Goal: Check status: Check status

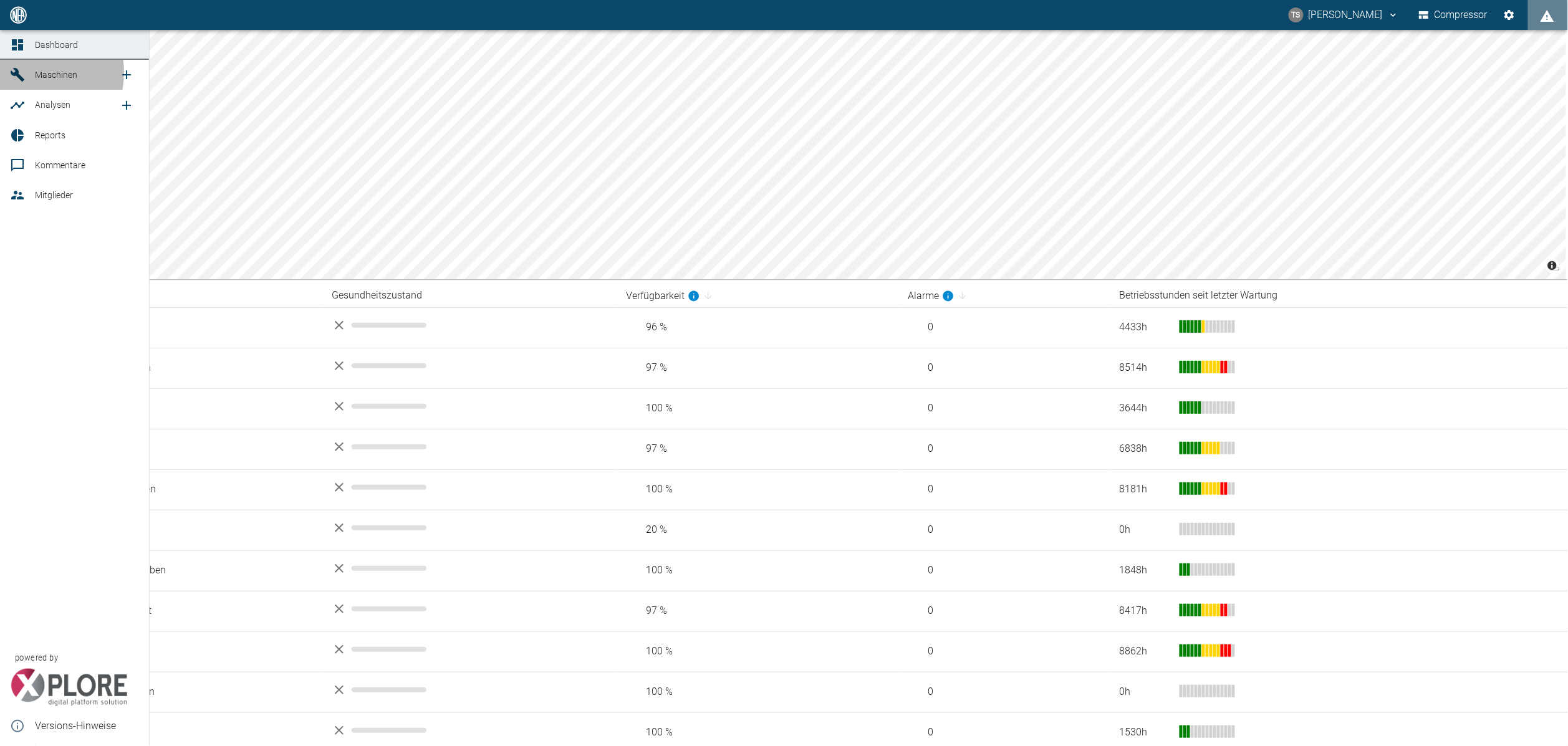
click at [26, 72] on div at bounding box center [19, 74] width 19 height 15
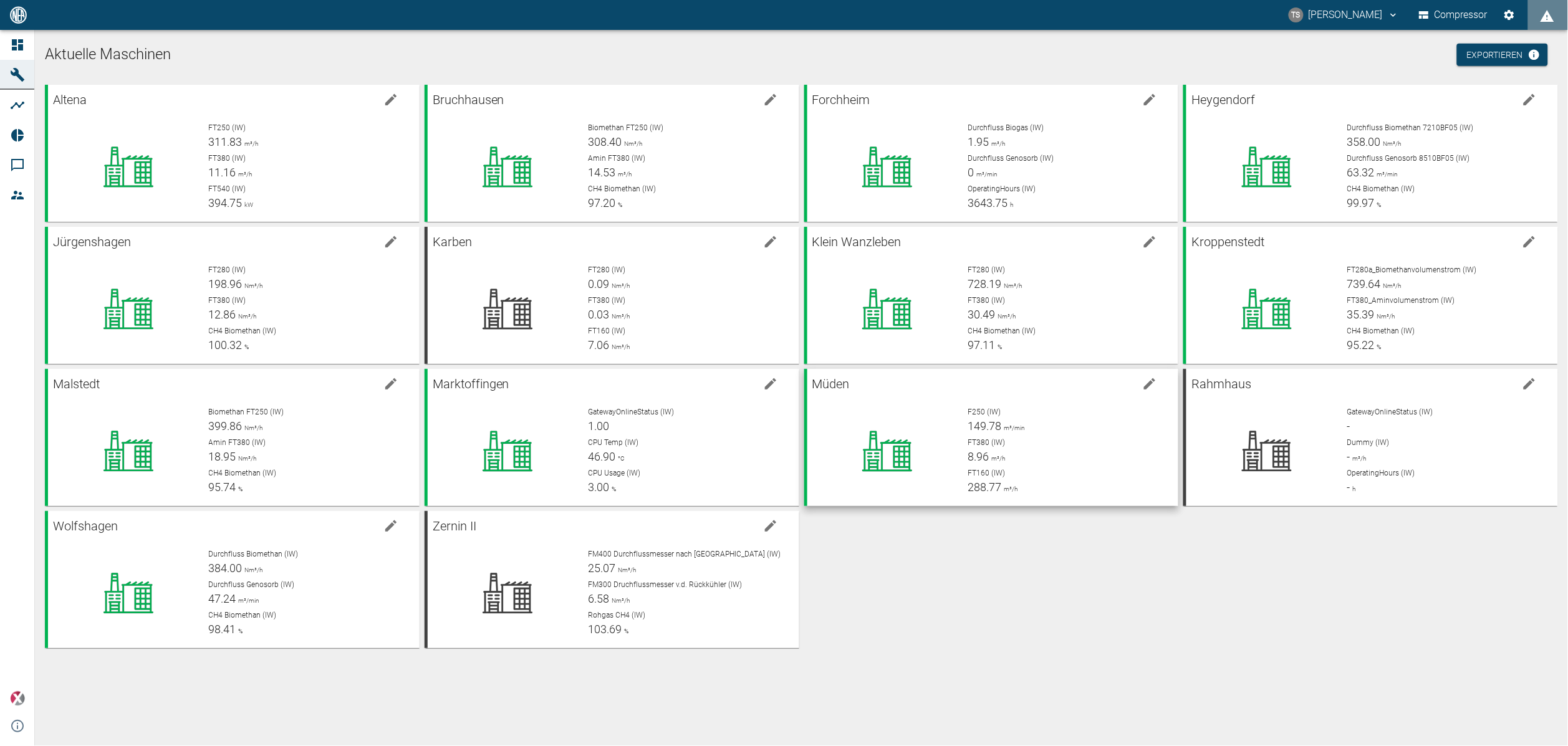
click at [1002, 442] on span "FT380 (IW)" at bounding box center [986, 443] width 37 height 9
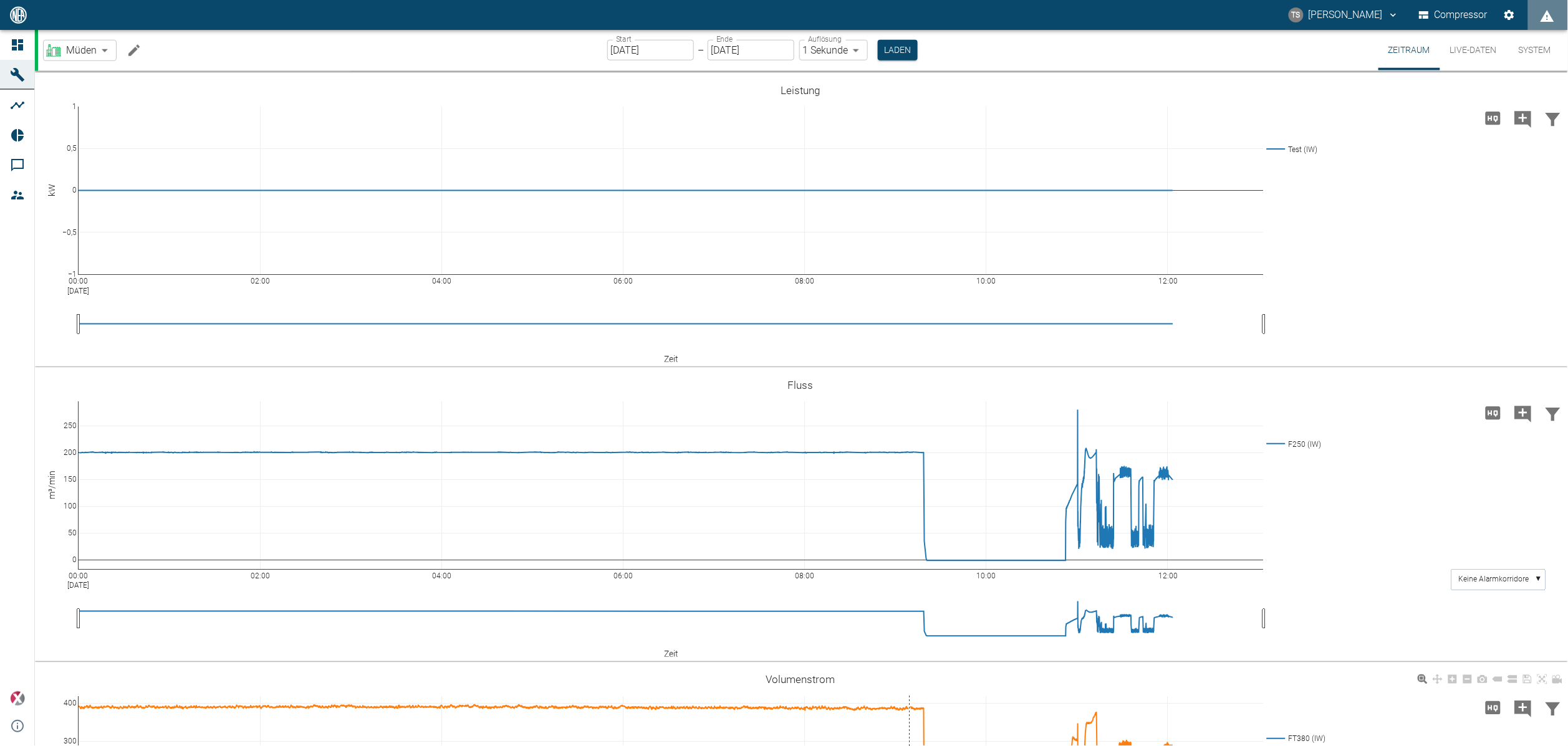
scroll to position [799, 0]
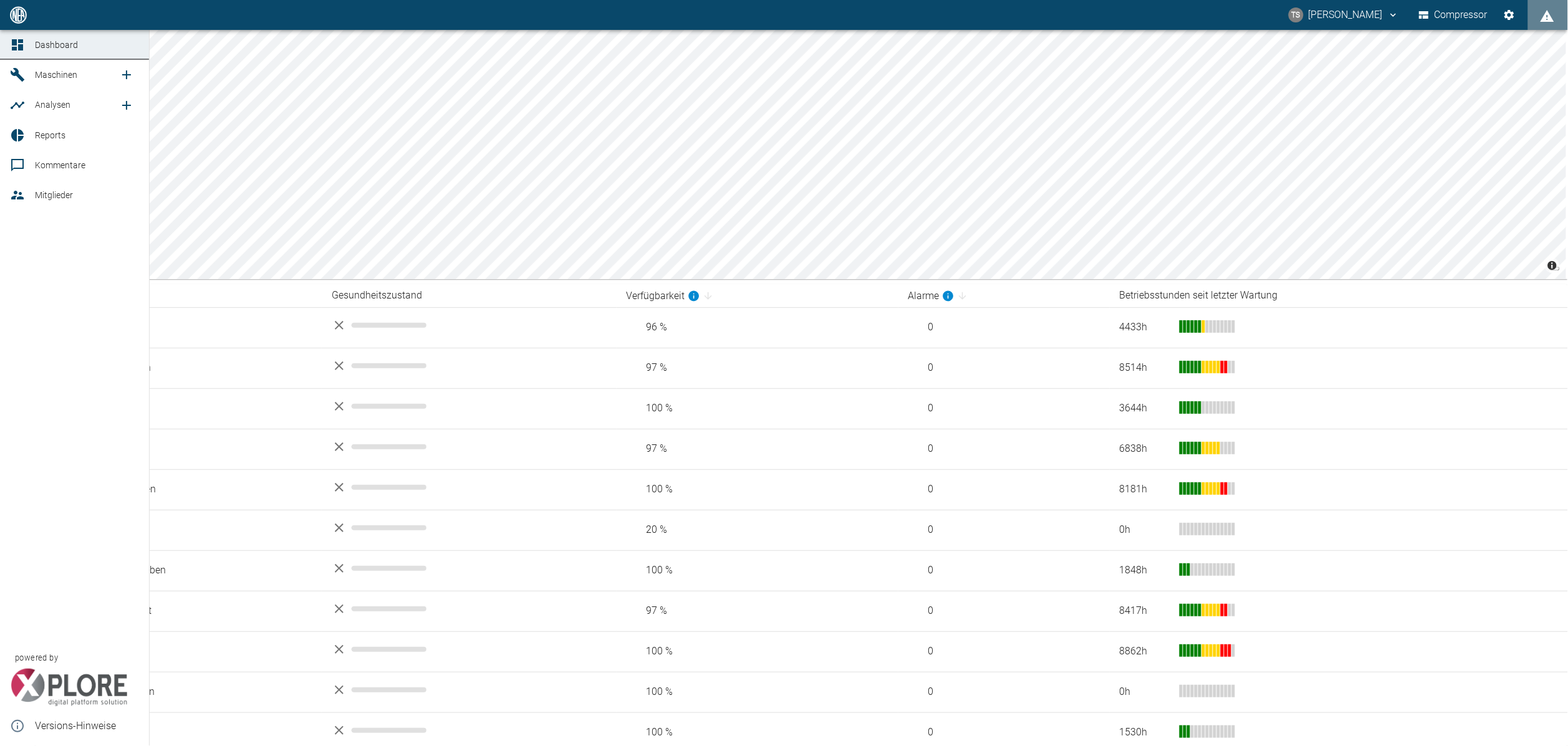
click at [44, 74] on span "Maschinen" at bounding box center [56, 74] width 42 height 10
